Goal: Task Accomplishment & Management: Manage account settings

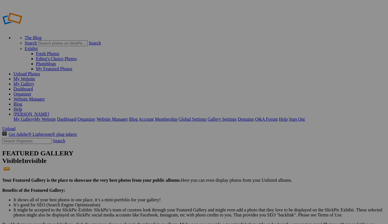
drag, startPoint x: 203, startPoint y: 83, endPoint x: 140, endPoint y: 70, distance: 64.6
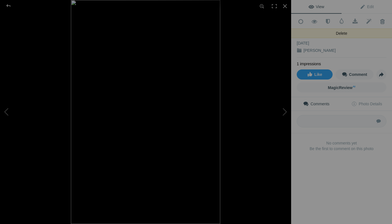
click at [379, 22] on span at bounding box center [383, 22] width 14 height 6
click at [379, 20] on span at bounding box center [383, 22] width 14 height 6
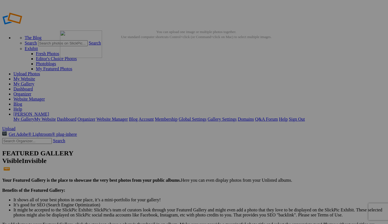
drag, startPoint x: 200, startPoint y: 81, endPoint x: 141, endPoint y: 71, distance: 60.3
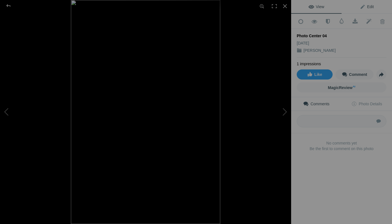
click at [368, 6] on span "Edit" at bounding box center [367, 6] width 14 height 4
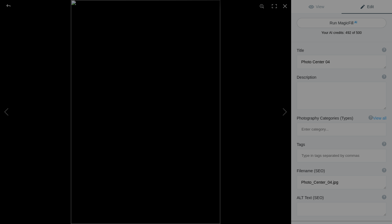
click at [342, 21] on button "Run MagicFill AI" at bounding box center [342, 23] width 90 height 10
type textarea "Portrait & Lighting Workshop with Rick Friedman at The Photo Center"
type textarea "Join us for an immersive two-day Portrait and Lighting Workshop featuring renow…"
type textarea "portrait-lighting-workshop-rick-friedman.jpg"
type textarea "Promotional poster for a two-day portrait and lighting workshop with Rick Fried…"
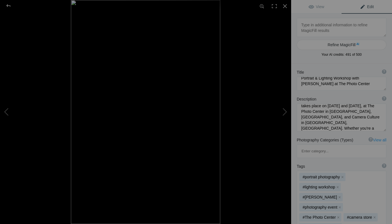
scroll to position [29, 0]
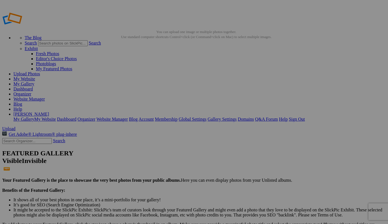
type input "Portrait & Lighting Workshop with photographer [PERSON_NAME] at The [GEOGRAPHIC…"
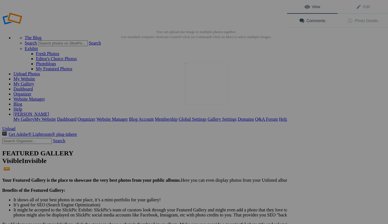
click at [206, 85] on img at bounding box center [206, 84] width 42 height 42
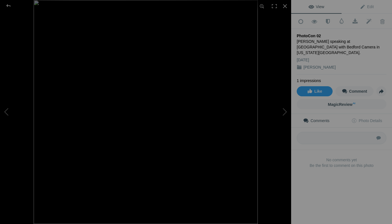
click at [374, 41] on div "Add to Quick Collection Remove from Quick Collection Hide from Public View Unhi…" at bounding box center [341, 100] width 101 height 173
click at [367, 6] on span "Edit" at bounding box center [367, 6] width 14 height 4
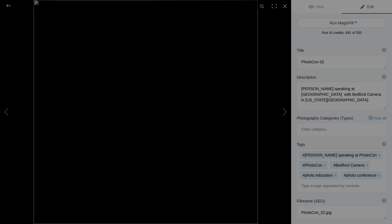
click at [341, 24] on button "Run MagicFill AI" at bounding box center [342, 23] width 90 height 10
type textarea "PhotoCon OKC 2025: Inspiring Photography Workshops and Private Classes"
type textarea "Join us at PhotoCon OKC from [DATE] to [DATE], for an unforgettable photography…"
type textarea "photocon-okc-2025-private-classes.jpg"
type textarea "Promotional image for PhotoCon OKC 2025 featuring speakers and details about pr…"
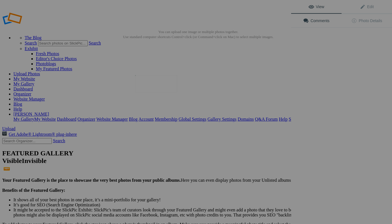
click at [159, 87] on img at bounding box center [156, 83] width 42 height 17
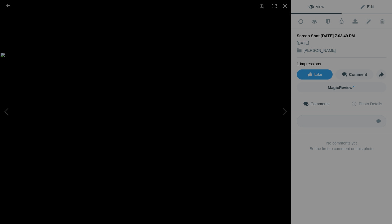
click at [368, 9] on link "Edit" at bounding box center [367, 6] width 50 height 13
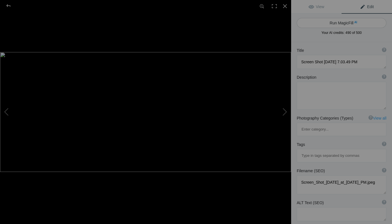
click at [350, 21] on button "Run MagicFill AI" at bounding box center [342, 23] width 90 height 10
type textarea "Medieval Workshop in the Woods: Hands-On Experience with Renowned Photographers"
type textarea "Join T&F Camera for an immersive Medieval Workshop in the Woods, featuring thre…"
type textarea "medieval-workshop-in-the-woods.jpg"
type textarea "A vibrant scene from the Medieval Workshop in the Woods, showcasing participant…"
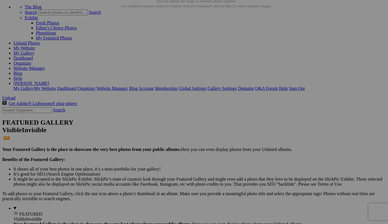
scroll to position [44, 0]
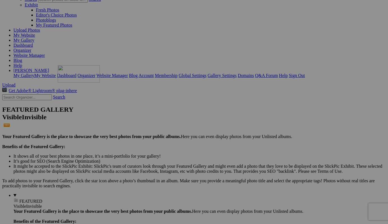
drag, startPoint x: 161, startPoint y: 50, endPoint x: 138, endPoint y: 113, distance: 67.0
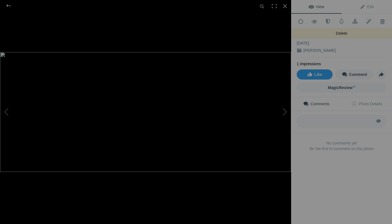
click at [379, 20] on span at bounding box center [383, 22] width 14 height 6
